Goal: Information Seeking & Learning: Learn about a topic

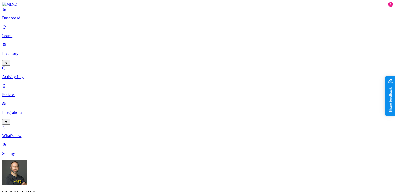
click at [22, 51] on p "Inventory" at bounding box center [197, 53] width 391 height 5
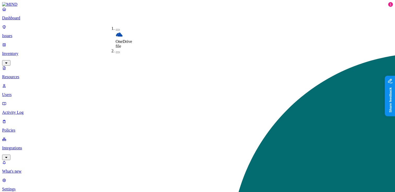
click at [116, 30] on button "button" at bounding box center [118, 30] width 4 height 2
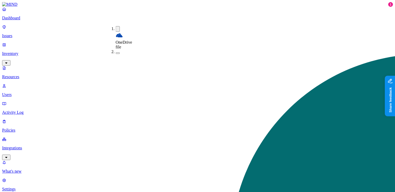
click at [116, 29] on button "button" at bounding box center [118, 28] width 4 height 5
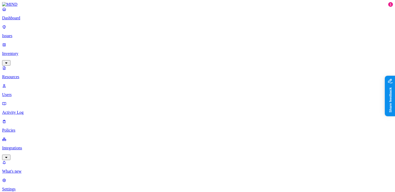
click at [156, 29] on button "button" at bounding box center [158, 30] width 4 height 2
type button "on"
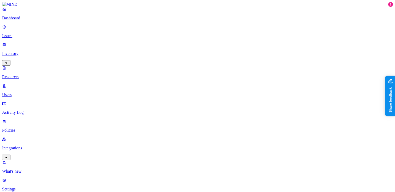
click at [156, 44] on button "button" at bounding box center [158, 45] width 4 height 2
click at [156, 41] on button "button" at bounding box center [158, 43] width 4 height 5
click at [156, 73] on button "button" at bounding box center [158, 74] width 4 height 2
click at [156, 70] on button "button" at bounding box center [158, 72] width 4 height 5
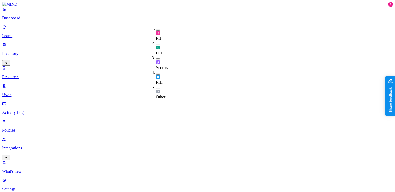
click at [156, 58] on button "button" at bounding box center [158, 59] width 4 height 2
click at [156, 55] on button "button" at bounding box center [158, 57] width 4 height 5
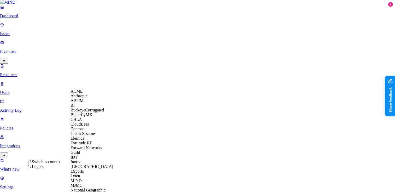
scroll to position [30, 0]
click at [92, 136] on span "Credit Sesame" at bounding box center [83, 133] width 24 height 4
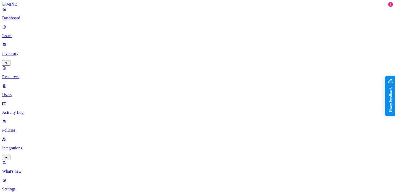
click at [156, 70] on div "PHI" at bounding box center [156, 77] width 0 height 15
click at [156, 70] on button "button" at bounding box center [158, 72] width 4 height 5
click at [156, 44] on button "button" at bounding box center [158, 45] width 4 height 2
click at [156, 41] on button "button" at bounding box center [158, 43] width 4 height 5
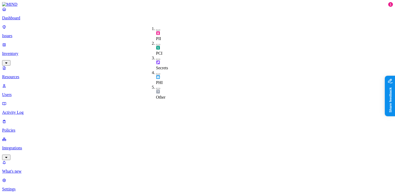
click at [156, 29] on button "button" at bounding box center [158, 30] width 4 height 2
click at [156, 27] on button "button" at bounding box center [158, 28] width 4 height 5
click at [35, 20] on p "Dashboard" at bounding box center [197, 18] width 391 height 5
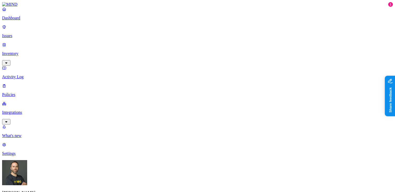
click at [39, 110] on p "Integrations" at bounding box center [197, 112] width 391 height 5
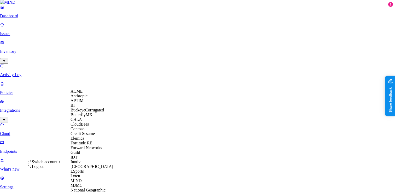
scroll to position [196, 0]
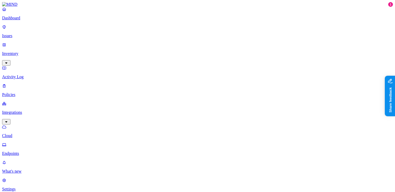
click at [32, 20] on link "Dashboard" at bounding box center [197, 14] width 391 height 14
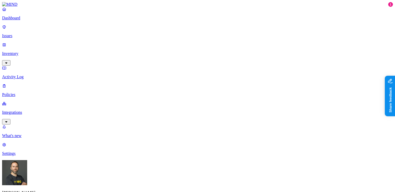
click at [30, 45] on link "Inventory" at bounding box center [197, 53] width 391 height 22
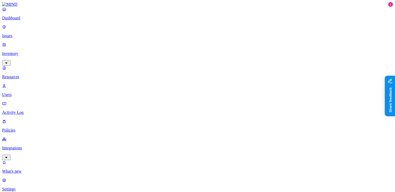
click at [28, 92] on p "Users" at bounding box center [197, 94] width 391 height 5
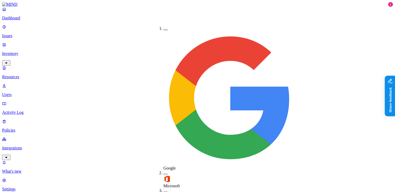
click at [164, 173] on button "button" at bounding box center [166, 174] width 4 height 2
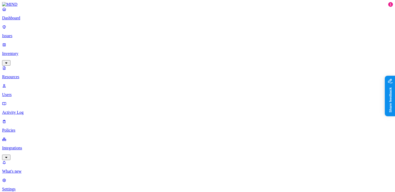
click at [25, 20] on p "Dashboard" at bounding box center [197, 18] width 391 height 5
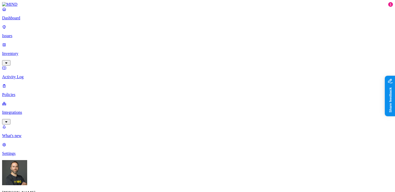
click at [48, 184] on html "Dashboard Issues Inventory Activity Log Policies Integrations What's new 1 Sett…" at bounding box center [197, 191] width 395 height 382
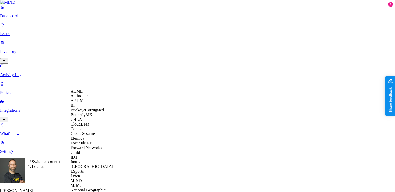
scroll to position [20, 0]
click at [89, 126] on span "CloudBees" at bounding box center [80, 124] width 18 height 4
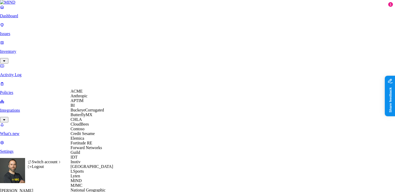
scroll to position [250, 0]
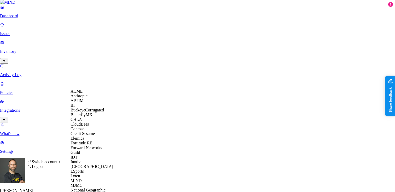
click at [87, 94] on div "ACME" at bounding box center [96, 91] width 51 height 5
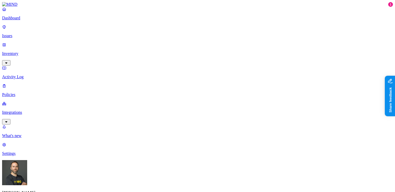
click at [25, 33] on p "Issues" at bounding box center [197, 35] width 391 height 5
